Goal: Task Accomplishment & Management: Manage account settings

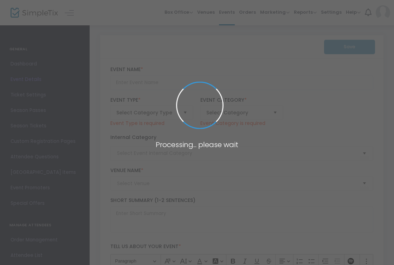
type input "Basement Tapes x CRUST"
type textarea "Welcome to the basement, where horror and sci-fi rule the night!Hosted by your …"
type input "9.500 %"
type input "Buy Tickets"
type input "The Green Room on Ventura"
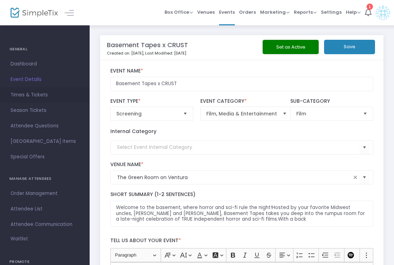
click at [38, 97] on span "Times & Tickets" at bounding box center [45, 94] width 69 height 9
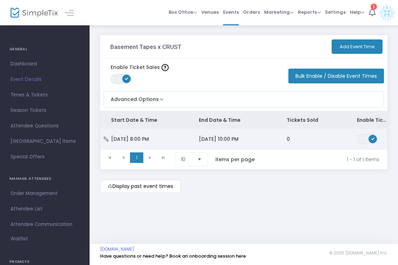
click at [281, 134] on td "0" at bounding box center [311, 139] width 70 height 20
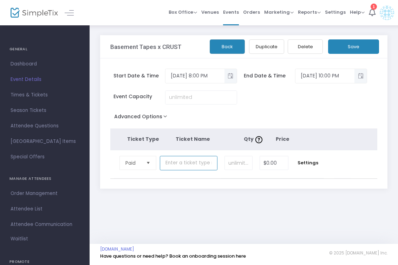
click at [206, 166] on input "text" at bounding box center [189, 163] width 58 height 14
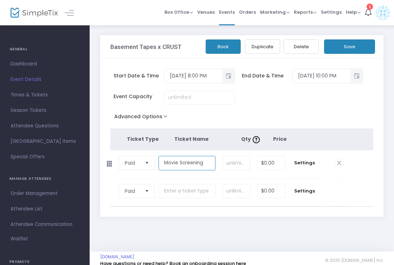
type input "Movie Screening"
click at [243, 162] on input at bounding box center [236, 162] width 27 height 13
type input "45"
click at [280, 162] on input "0" at bounding box center [271, 162] width 27 height 13
type input "$10.00"
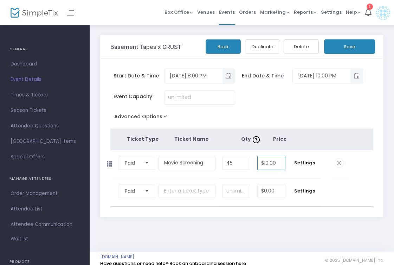
click at [338, 52] on button "Save" at bounding box center [349, 46] width 51 height 14
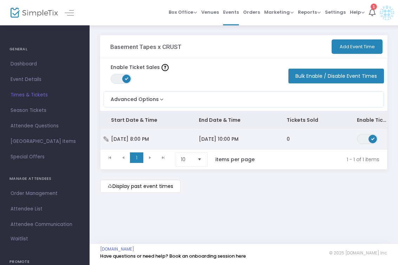
click at [207, 139] on span "[DATE] 10:00 PM" at bounding box center [219, 138] width 40 height 7
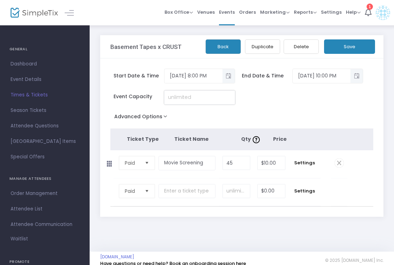
click at [186, 94] on input at bounding box center [199, 97] width 70 height 13
type input "45"
click at [283, 105] on div "Event Capacity 45" at bounding box center [238, 100] width 263 height 21
click at [352, 48] on button "Save" at bounding box center [349, 46] width 51 height 14
